Goal: Information Seeking & Learning: Learn about a topic

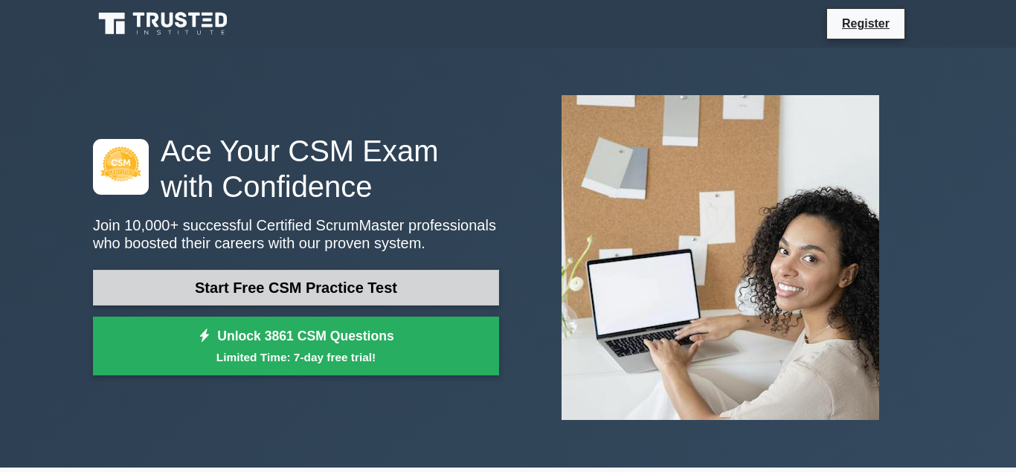
click at [376, 291] on link "Start Free CSM Practice Test" at bounding box center [296, 288] width 406 height 36
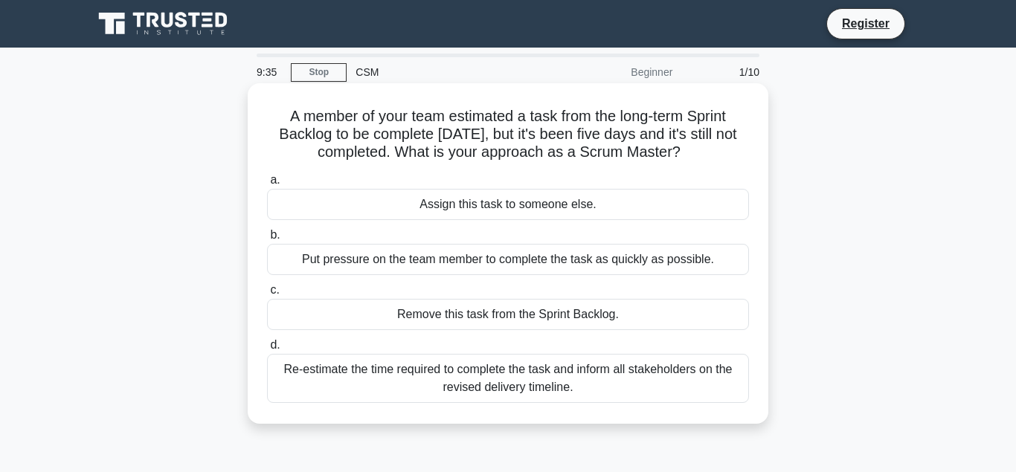
click at [418, 317] on div "Remove this task from the Sprint Backlog." at bounding box center [508, 314] width 482 height 31
click at [267, 295] on input "c. Remove this task from the Sprint Backlog." at bounding box center [267, 291] width 0 height 10
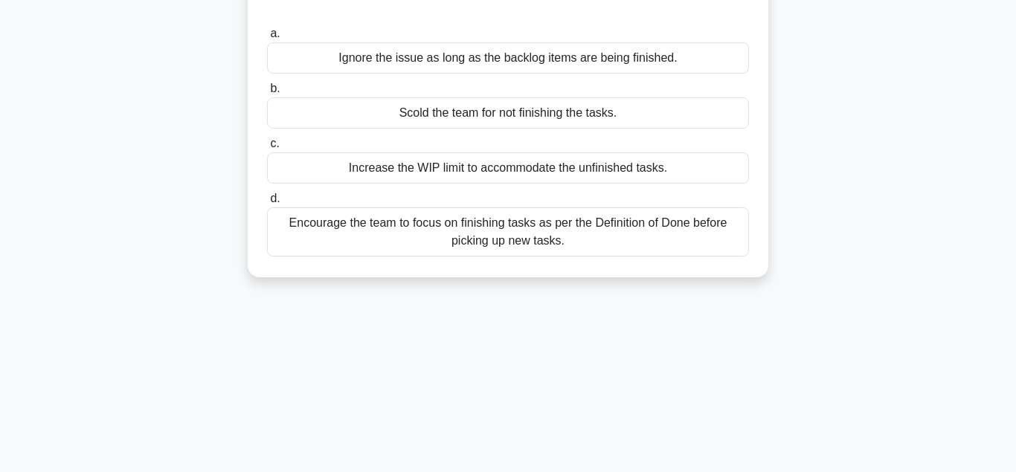
scroll to position [94, 0]
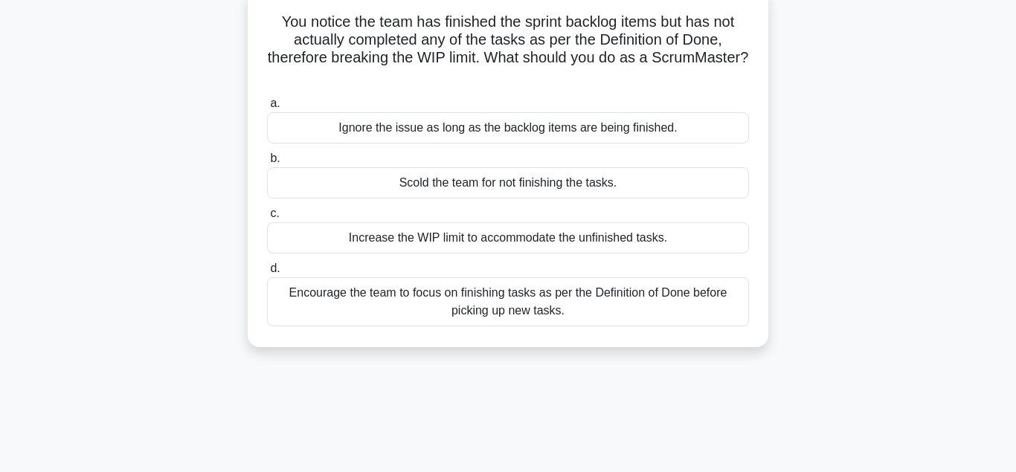
click at [326, 236] on div "Increase the WIP limit to accommodate the unfinished tasks." at bounding box center [508, 237] width 482 height 31
click at [267, 219] on input "c. Increase the WIP limit to accommodate the unfinished tasks." at bounding box center [267, 214] width 0 height 10
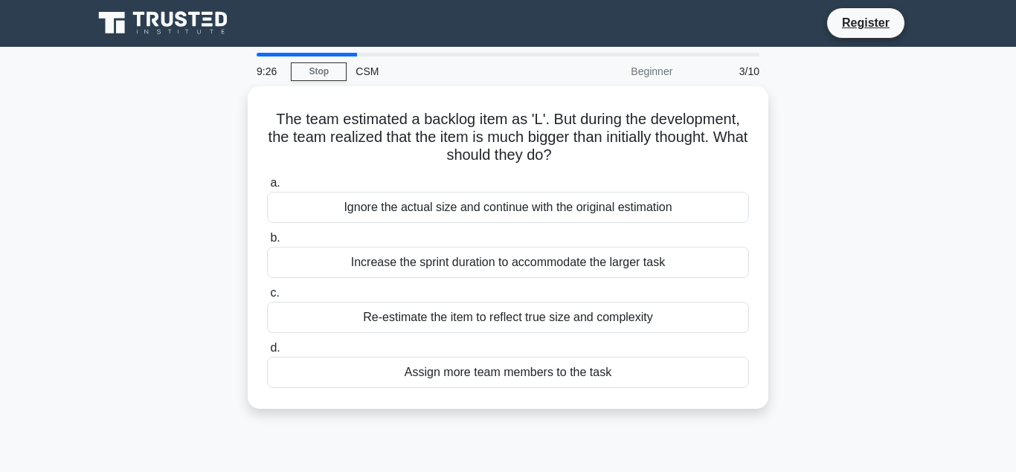
scroll to position [0, 0]
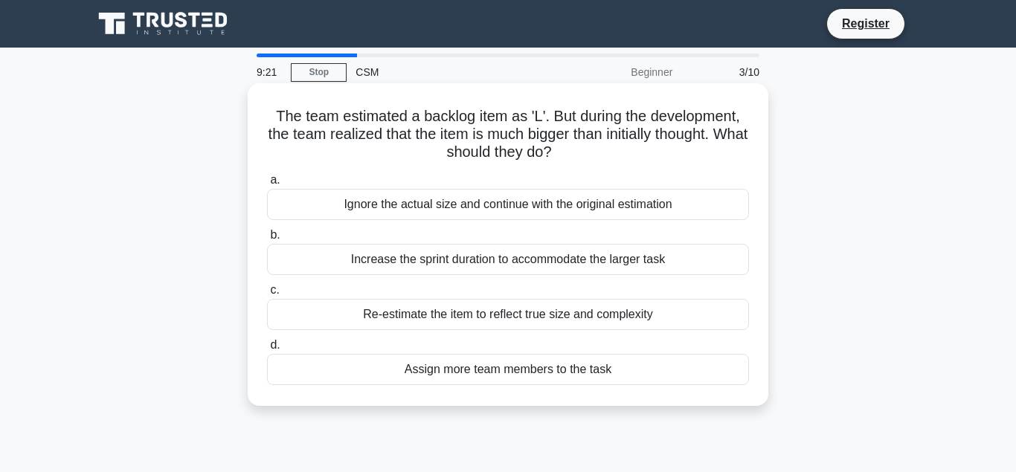
click at [327, 322] on div "Re-estimate the item to reflect true size and complexity" at bounding box center [508, 314] width 482 height 31
click at [267, 295] on input "c. Re-estimate the item to reflect true size and complexity" at bounding box center [267, 291] width 0 height 10
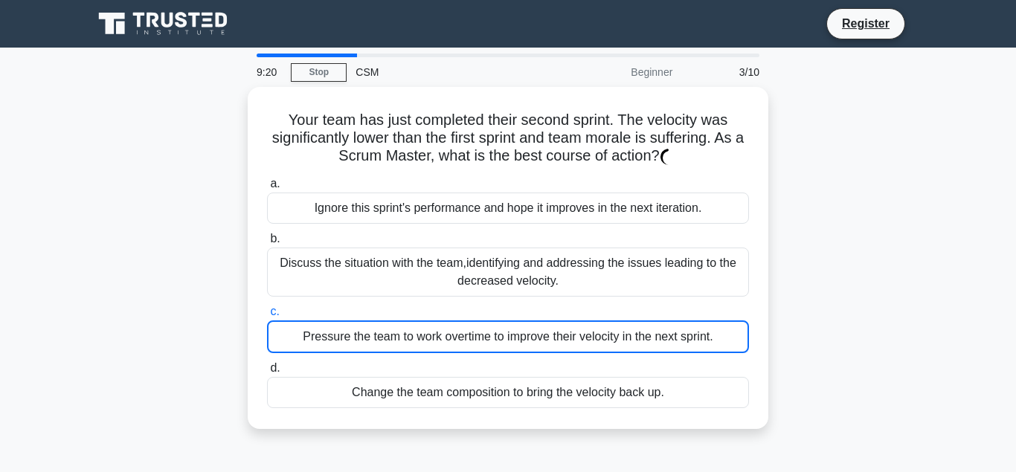
click at [327, 322] on div "Pressure the team to work overtime to improve their velocity in the next sprint." at bounding box center [508, 336] width 482 height 33
click at [267, 317] on input "c. Pressure the team to work overtime to improve their velocity in the next spr…" at bounding box center [267, 312] width 0 height 10
click at [327, 322] on div "Pressure the team to work overtime to improve their velocity in the next sprint." at bounding box center [508, 336] width 482 height 33
click at [267, 317] on input "c. Pressure the team to work overtime to improve their velocity in the next spr…" at bounding box center [267, 312] width 0 height 10
click at [327, 322] on div "Pressure the team to work overtime to improve their velocity in the next sprint." at bounding box center [508, 336] width 482 height 33
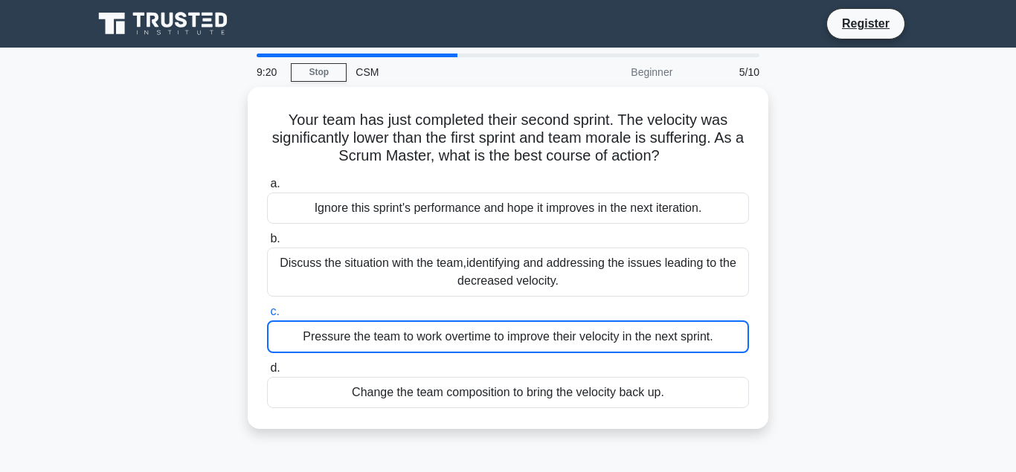
click at [267, 317] on input "c. Pressure the team to work overtime to improve their velocity in the next spr…" at bounding box center [267, 312] width 0 height 10
click at [327, 322] on div "Pressure the team to work overtime to improve their velocity in the next sprint." at bounding box center [508, 336] width 482 height 33
click at [267, 317] on input "c. Pressure the team to work overtime to improve their velocity in the next spr…" at bounding box center [267, 312] width 0 height 10
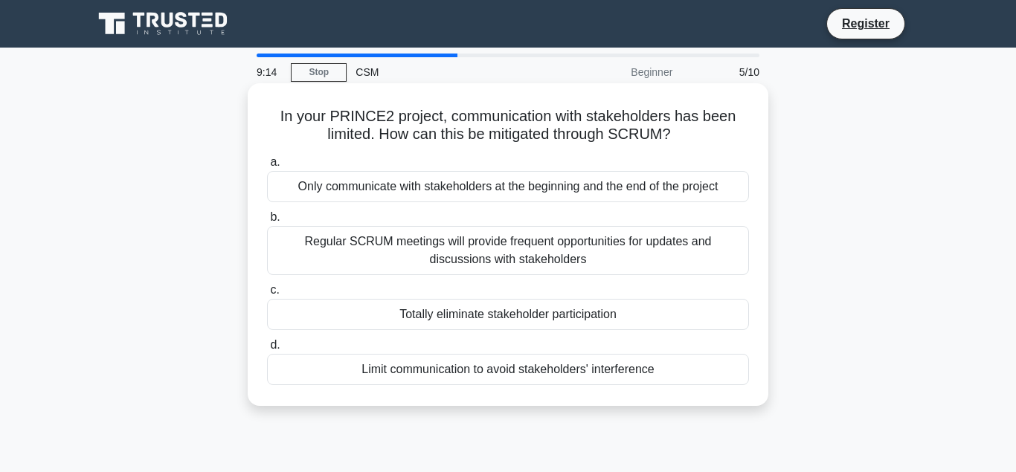
click at [345, 316] on div "Totally eliminate stakeholder participation" at bounding box center [508, 314] width 482 height 31
click at [267, 295] on input "c. Totally eliminate stakeholder participation" at bounding box center [267, 291] width 0 height 10
